Goal: Task Accomplishment & Management: Manage account settings

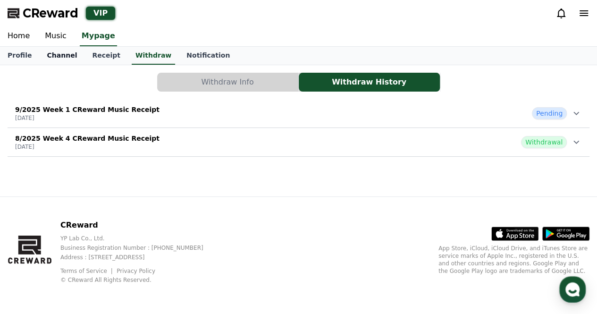
click at [58, 59] on link "Channel" at bounding box center [61, 56] width 45 height 18
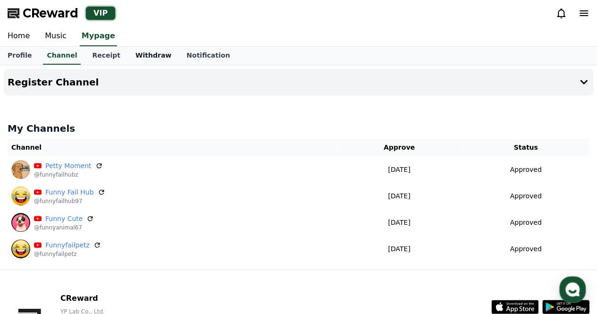
click at [147, 61] on link "Withdraw" at bounding box center [153, 56] width 51 height 18
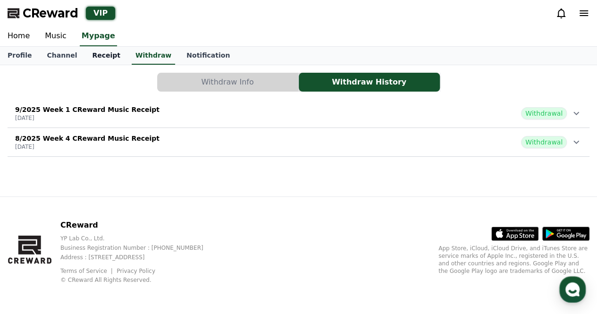
click at [109, 61] on link "Receipt" at bounding box center [105, 56] width 43 height 18
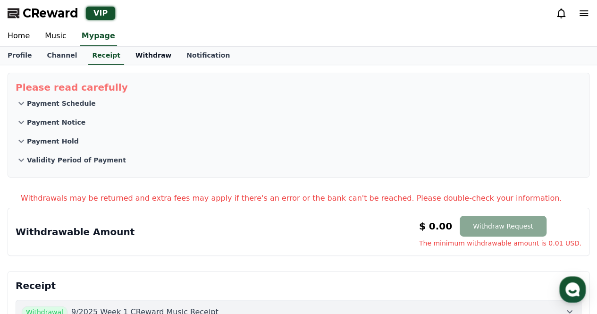
click at [128, 56] on link "Withdraw" at bounding box center [153, 56] width 51 height 18
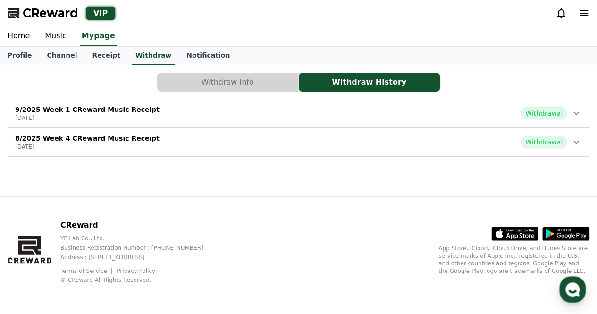
click at [551, 108] on span "Withdrawal" at bounding box center [544, 113] width 46 height 12
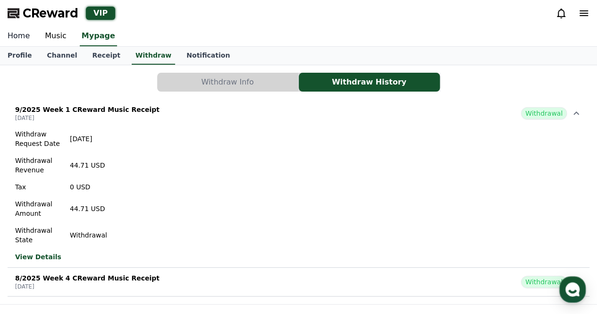
click at [20, 36] on link "Home" at bounding box center [18, 36] width 37 height 20
